Goal: Task Accomplishment & Management: Manage account settings

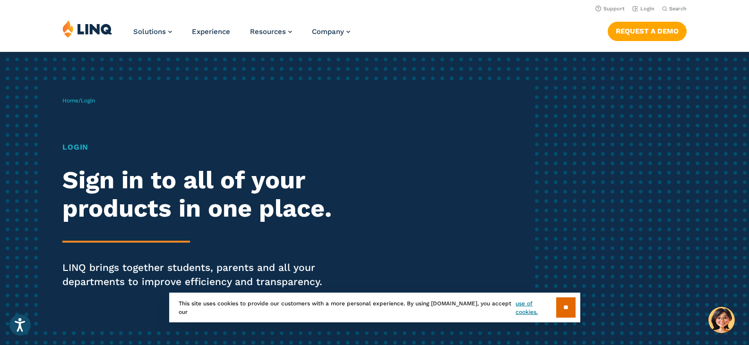
click at [79, 31] on img at bounding box center [87, 29] width 50 height 18
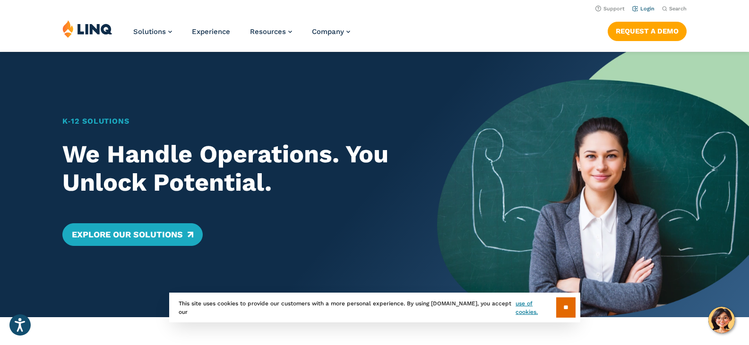
click at [648, 9] on link "Login" at bounding box center [643, 9] width 22 height 6
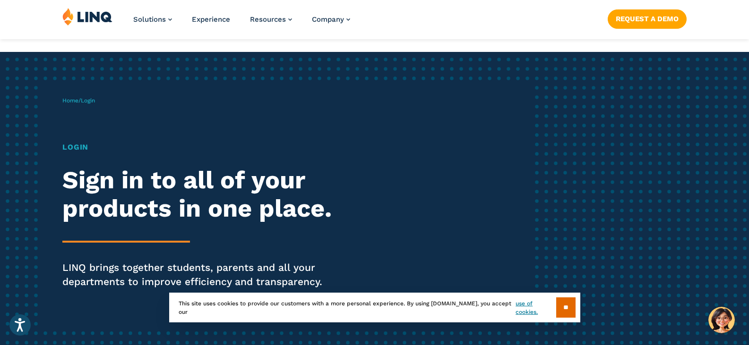
scroll to position [189, 0]
